Goal: Transaction & Acquisition: Purchase product/service

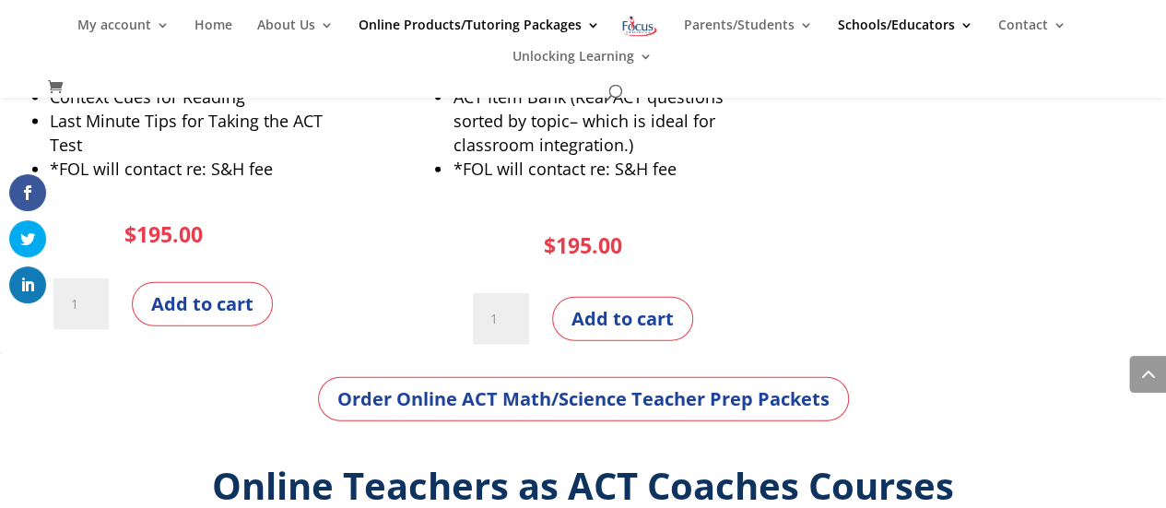
scroll to position [2074, 0]
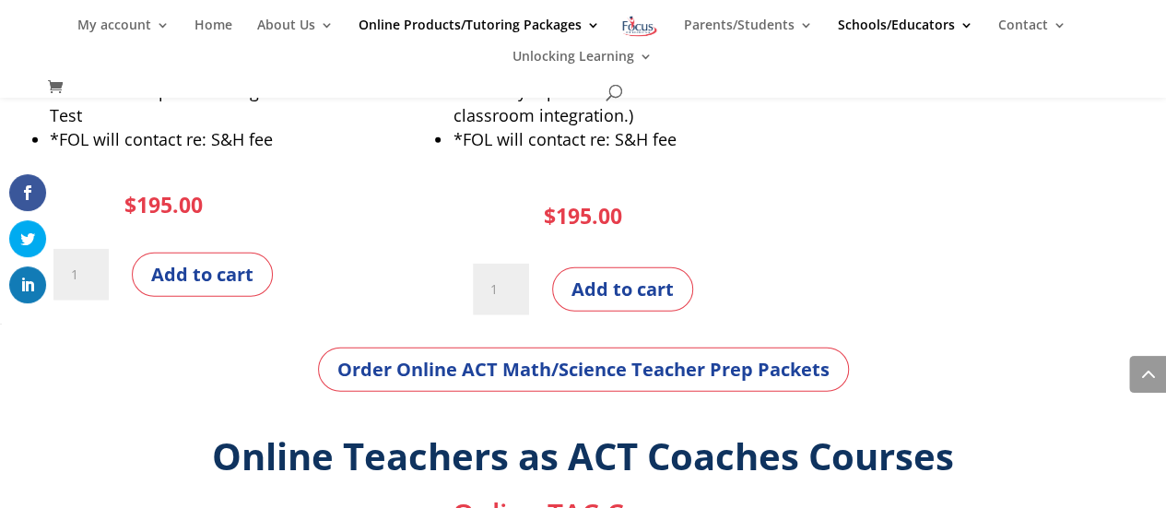
click at [203, 164] on ul "Wordiness Wordiness II Punctuation Sentence Boundaries Pronouns and Apostrophes…" at bounding box center [179, 16] width 293 height 304
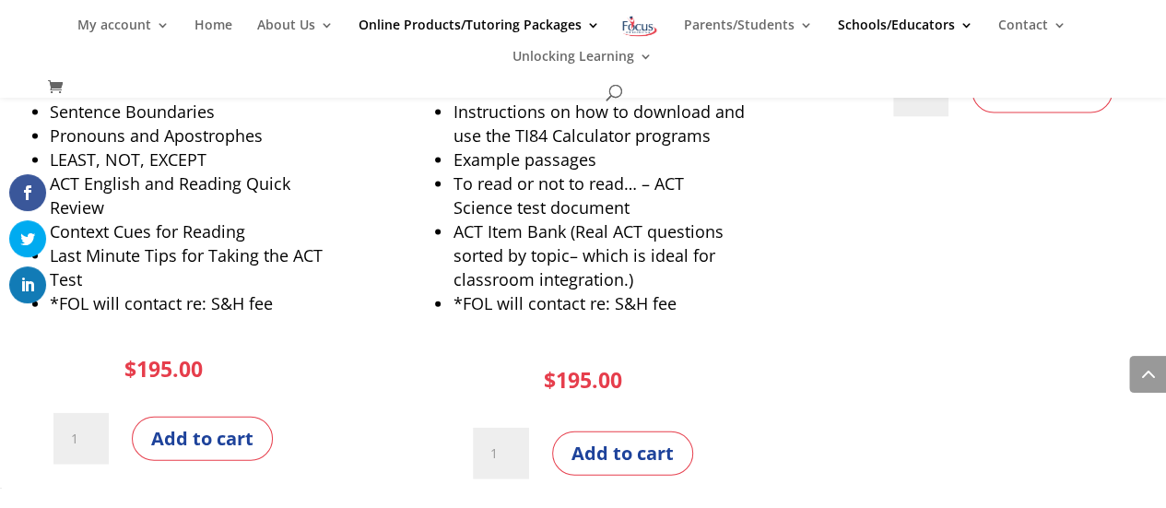
scroll to position [1958, 0]
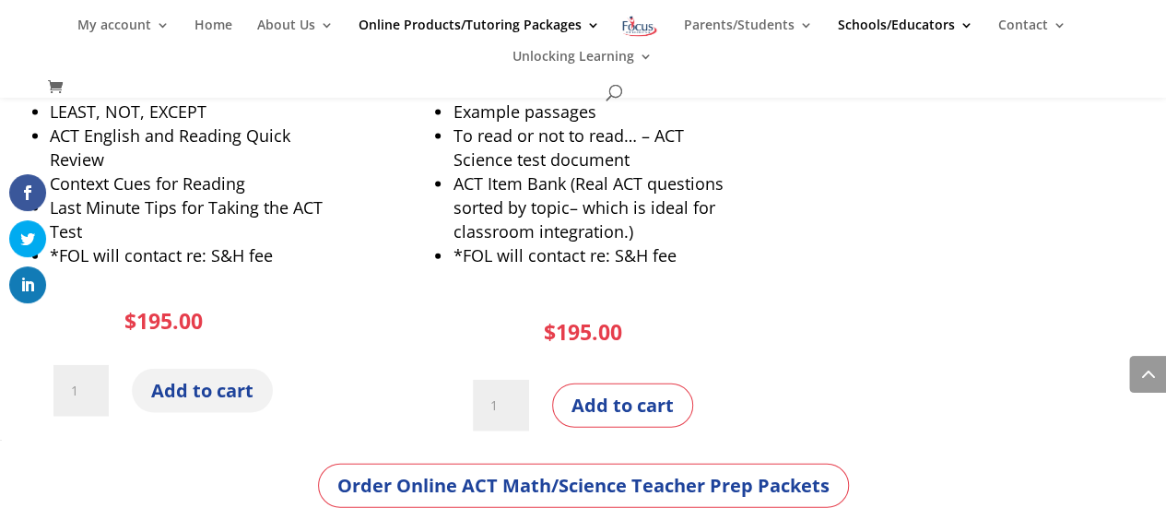
click at [208, 393] on button "Add to cart" at bounding box center [202, 391] width 141 height 44
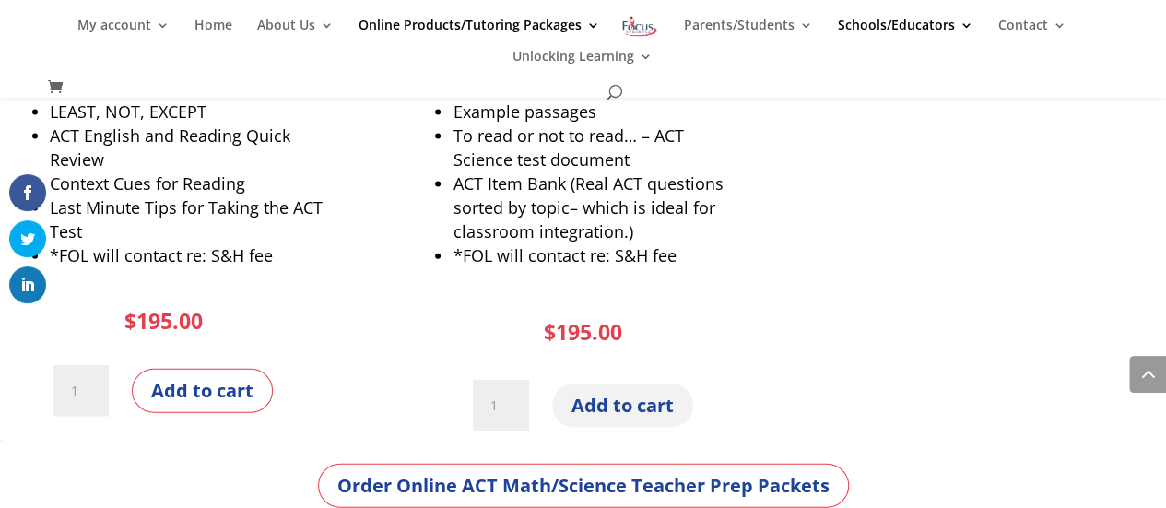
click at [633, 404] on button "Add to cart" at bounding box center [622, 406] width 141 height 44
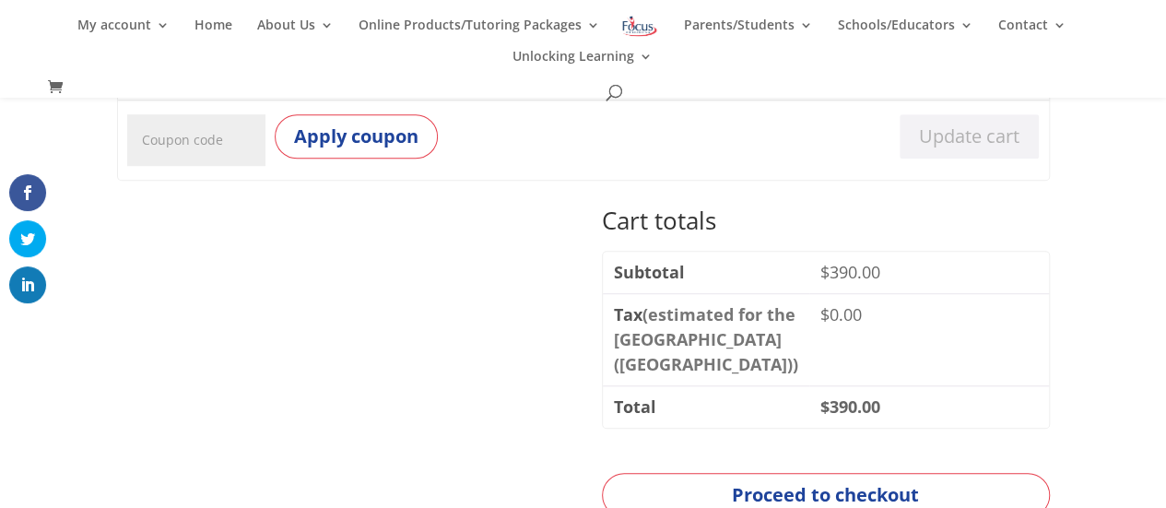
scroll to position [644, 0]
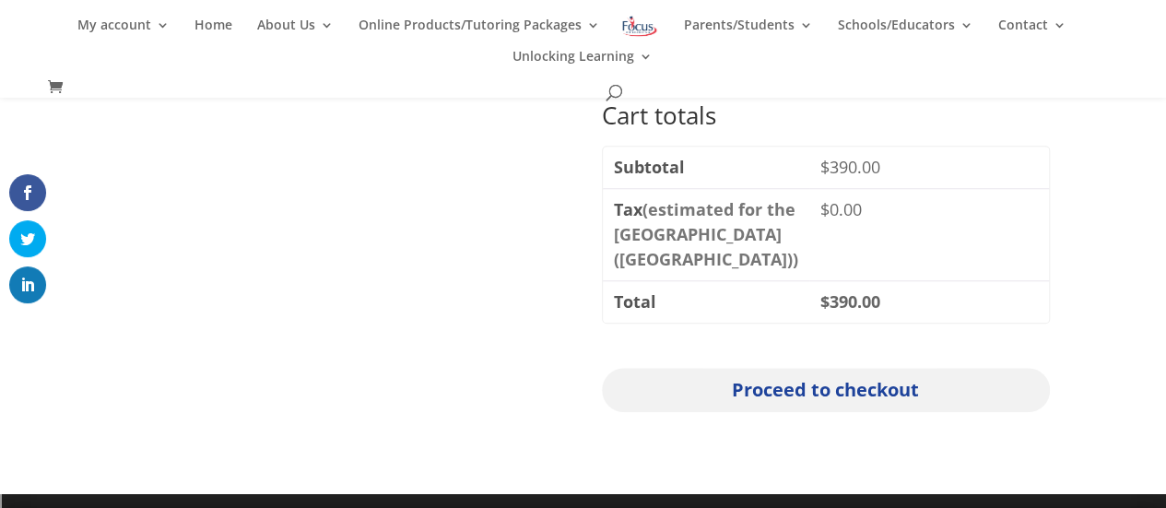
click at [791, 392] on link "Proceed to checkout" at bounding box center [826, 390] width 448 height 44
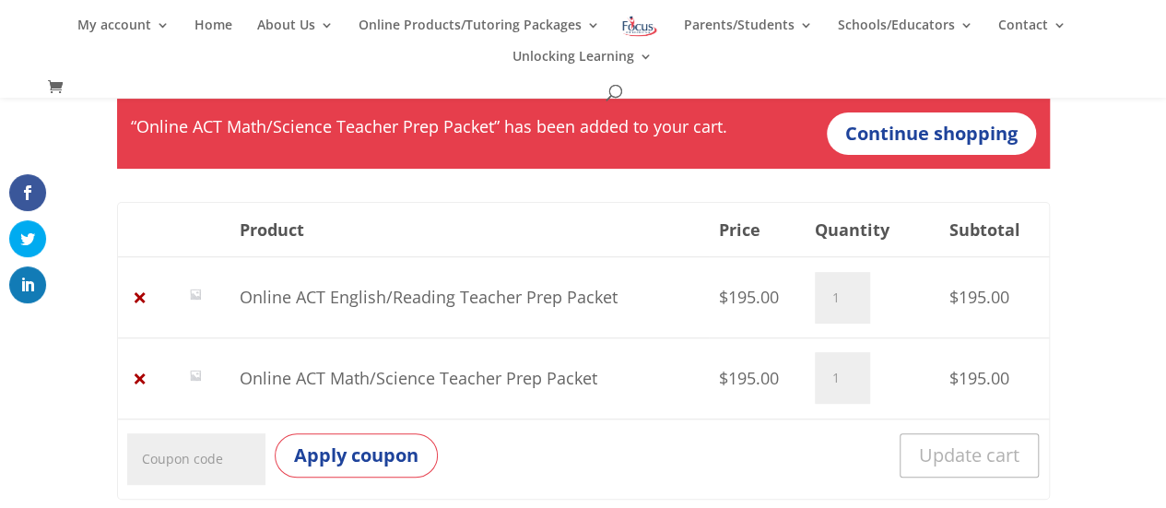
scroll to position [216, 0]
